Goal: Transaction & Acquisition: Purchase product/service

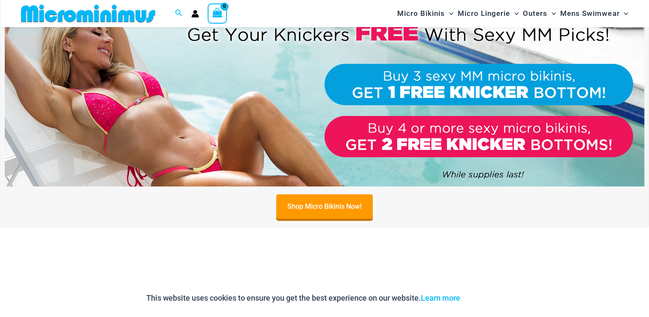
scroll to position [362, 0]
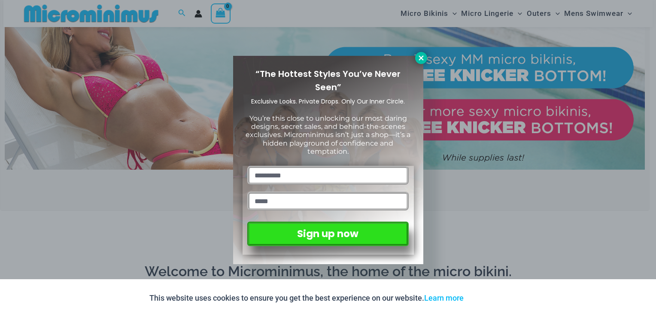
click at [422, 59] on icon at bounding box center [421, 57] width 5 height 5
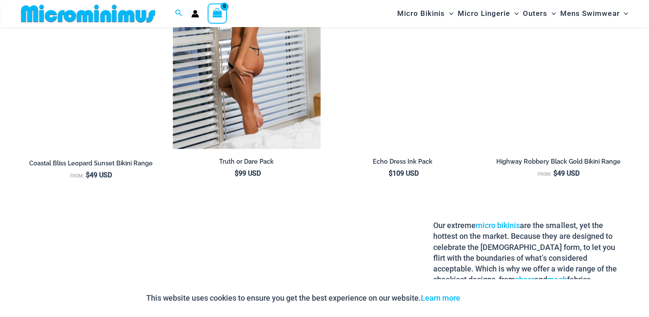
scroll to position [1117, 0]
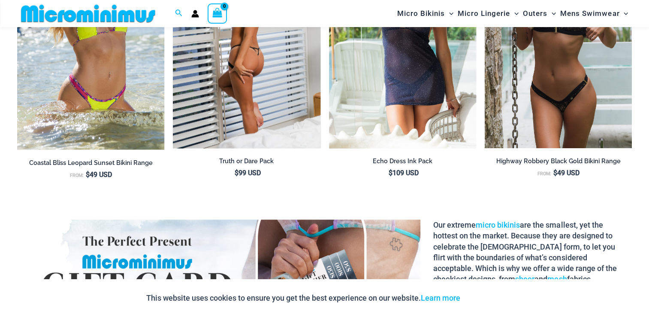
click at [218, 87] on img at bounding box center [246, 37] width 147 height 221
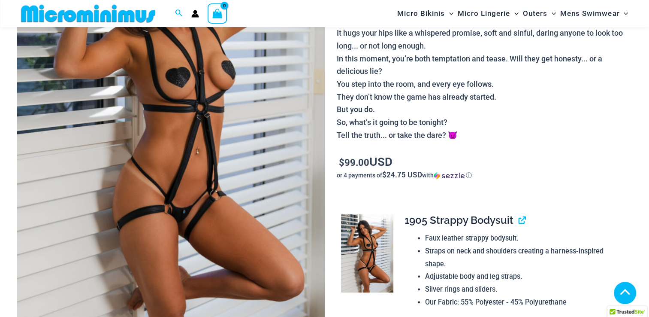
scroll to position [184, 0]
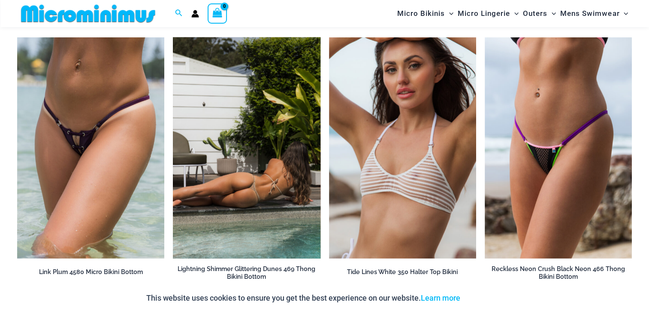
scroll to position [2392, 0]
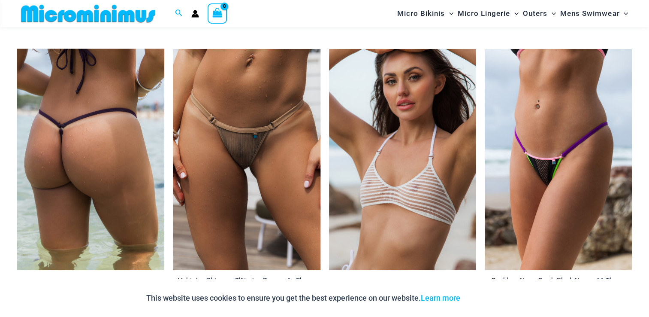
click at [51, 140] on img at bounding box center [90, 159] width 147 height 221
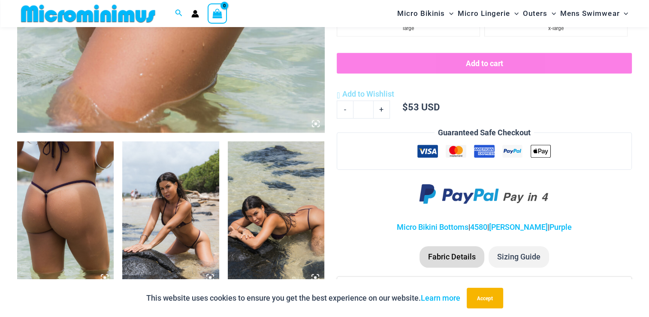
scroll to position [428, 0]
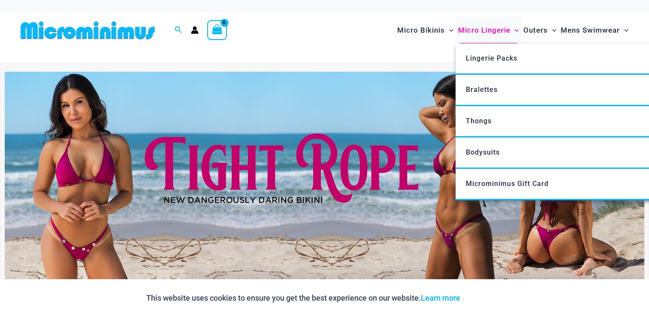
click at [478, 29] on span "Micro Lingerie" at bounding box center [484, 30] width 52 height 22
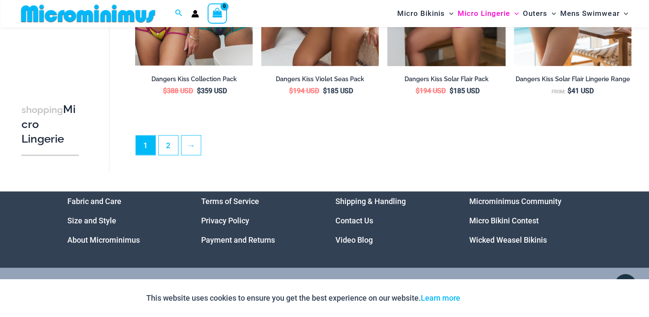
scroll to position [2098, 0]
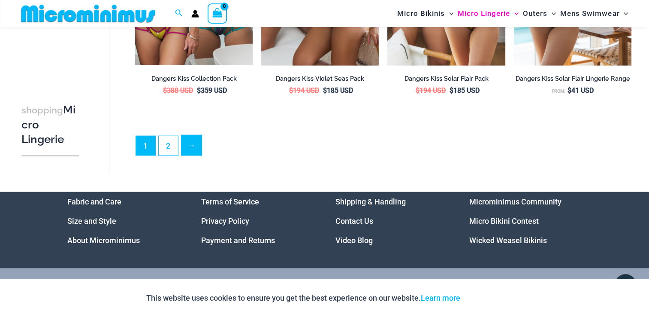
click at [193, 151] on link "→" at bounding box center [192, 145] width 20 height 20
click at [170, 155] on link "2" at bounding box center [168, 145] width 19 height 20
click at [165, 154] on link "2" at bounding box center [168, 145] width 19 height 20
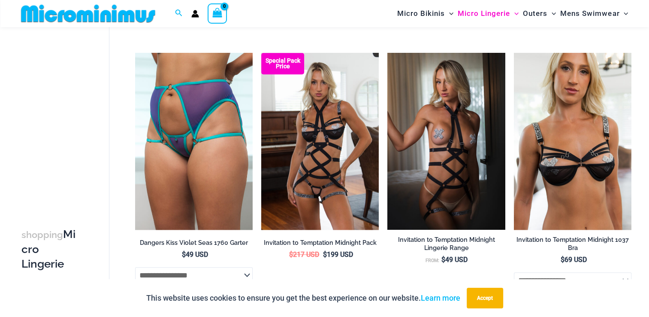
scroll to position [596, 0]
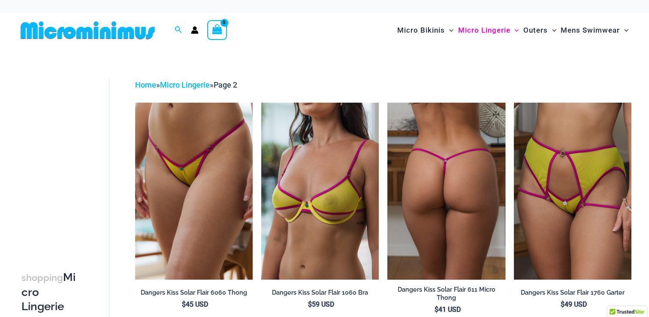
click at [440, 198] on img at bounding box center [447, 191] width 118 height 176
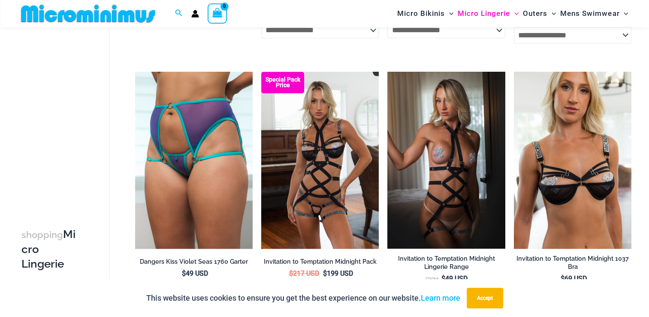
scroll to position [551, 0]
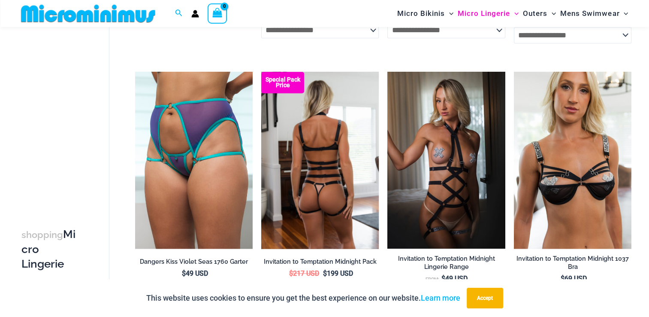
click at [316, 188] on img at bounding box center [320, 160] width 118 height 176
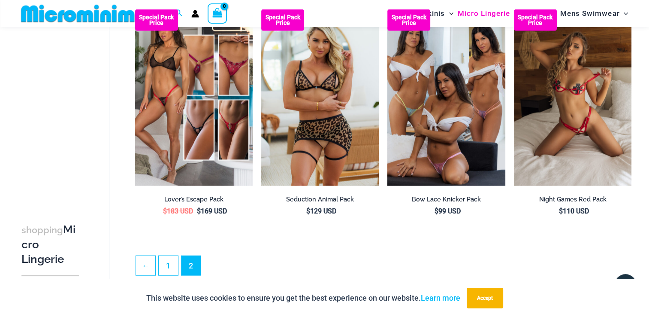
scroll to position [1928, 0]
click at [166, 268] on link "1" at bounding box center [168, 266] width 19 height 20
click at [169, 270] on link "1" at bounding box center [168, 266] width 19 height 20
click at [170, 264] on link "1" at bounding box center [168, 266] width 19 height 20
click at [165, 267] on link "1" at bounding box center [168, 266] width 19 height 20
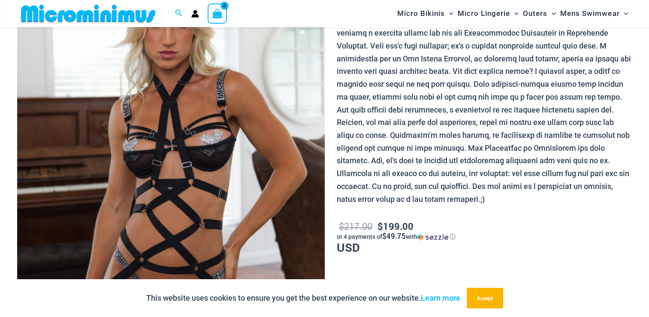
scroll to position [247, 0]
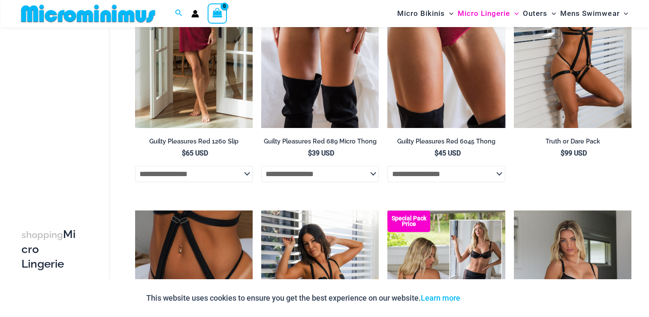
scroll to position [467, 0]
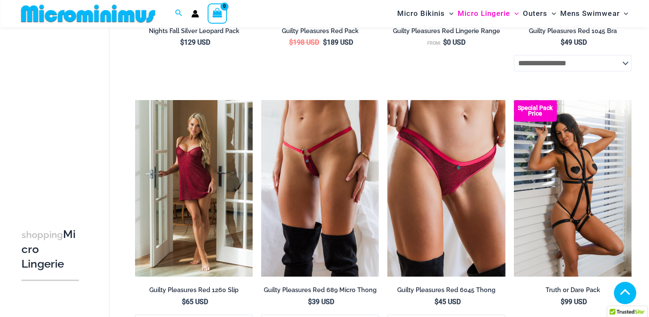
scroll to position [319, 0]
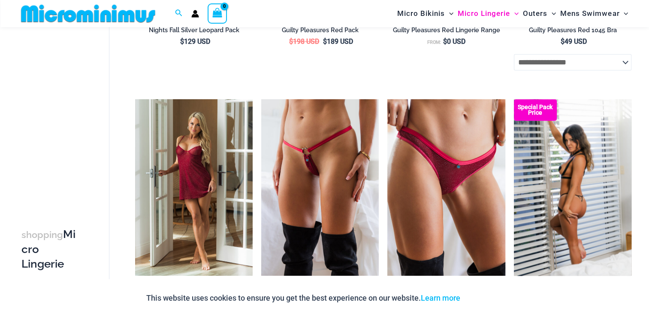
click at [550, 217] on img at bounding box center [573, 187] width 118 height 176
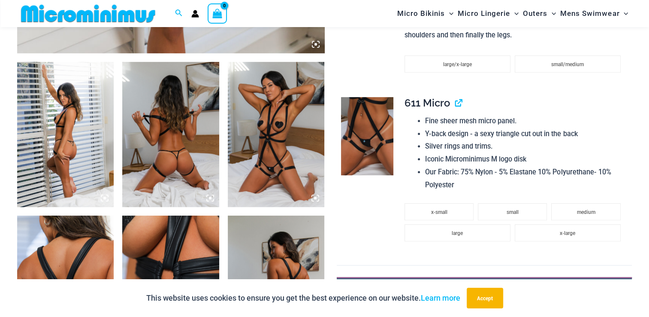
scroll to position [488, 0]
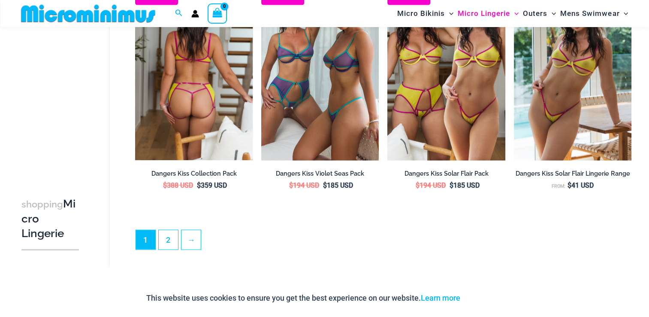
scroll to position [2002, 0]
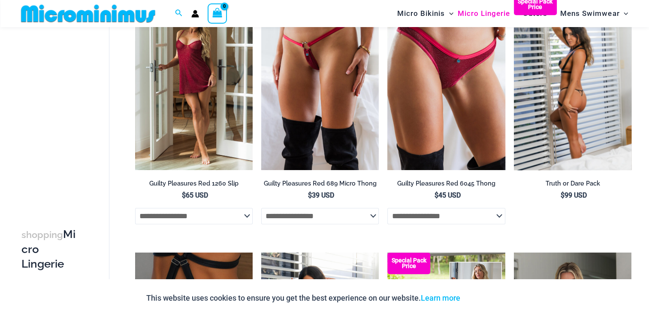
scroll to position [425, 0]
click at [568, 158] on img at bounding box center [573, 81] width 118 height 176
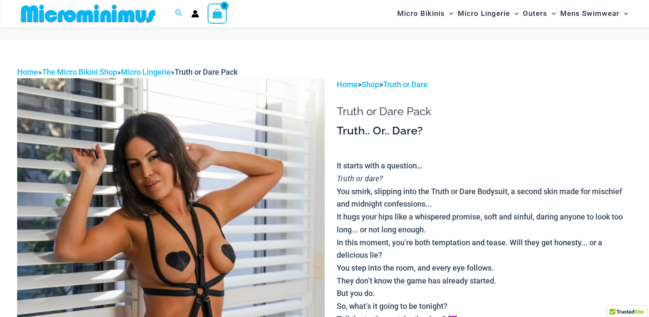
scroll to position [111, 0]
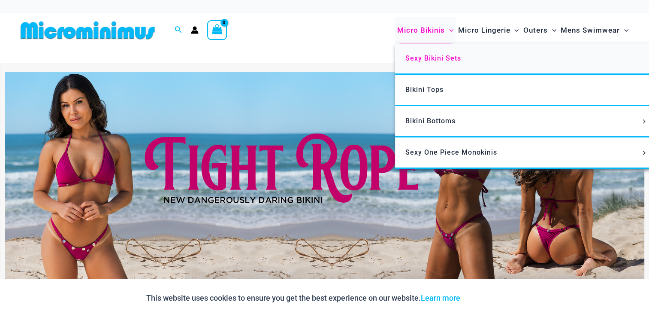
click at [409, 55] on span "Sexy Bikini Sets" at bounding box center [434, 58] width 56 height 8
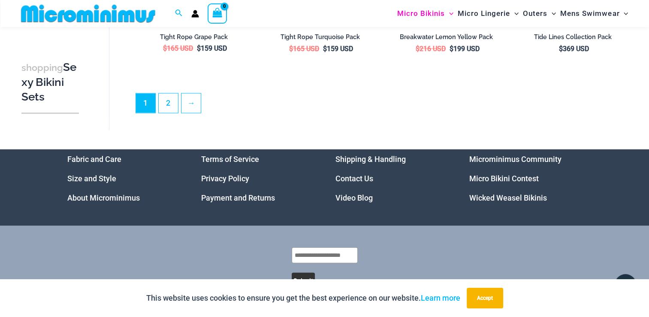
scroll to position [1943, 0]
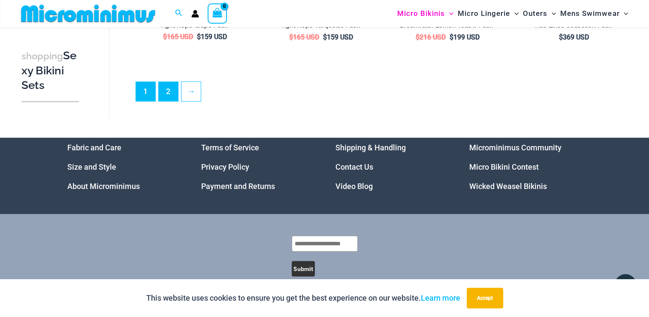
drag, startPoint x: 179, startPoint y: 78, endPoint x: 171, endPoint y: 79, distance: 7.8
click at [171, 82] on ul "1 2 →" at bounding box center [384, 94] width 496 height 25
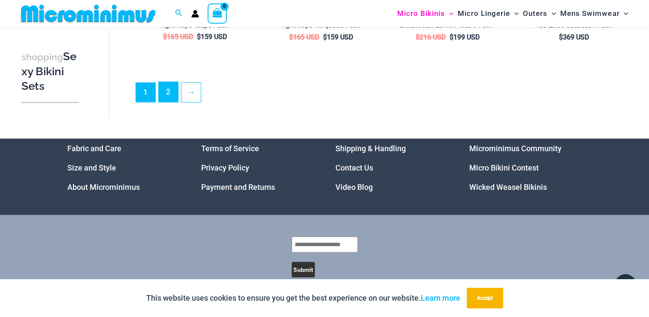
click at [168, 82] on link "2" at bounding box center [168, 92] width 19 height 20
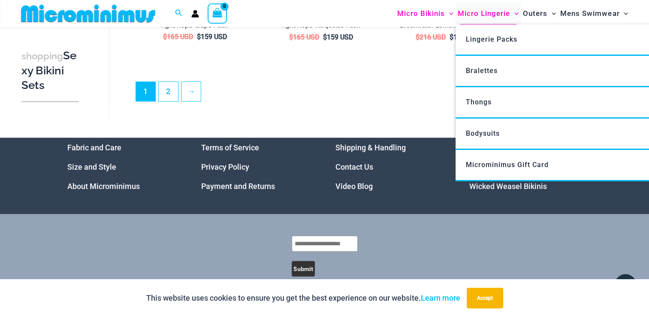
click at [479, 20] on span "Micro Lingerie" at bounding box center [484, 14] width 52 height 22
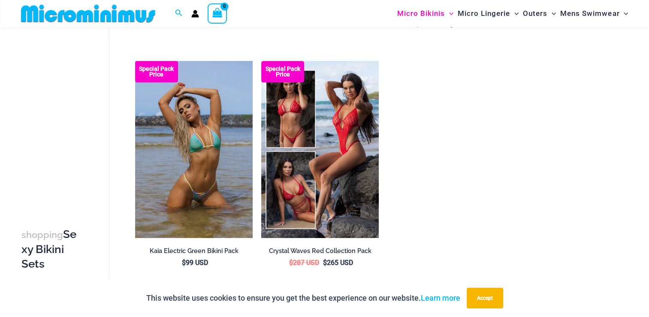
scroll to position [280, 0]
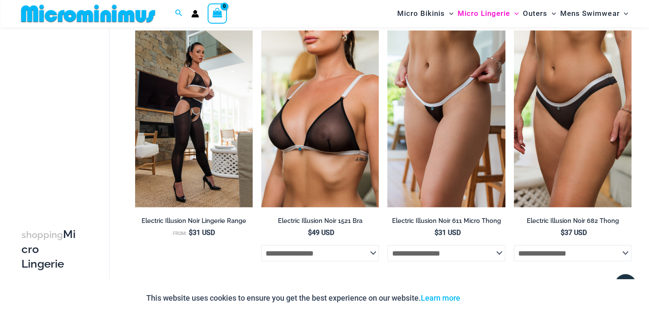
scroll to position [1436, 0]
